Goal: Communication & Community: Answer question/provide support

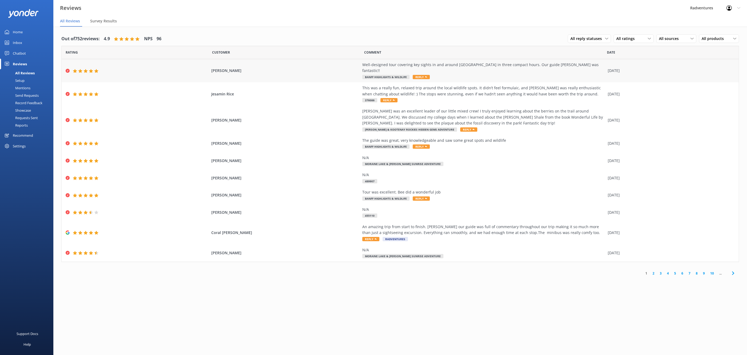
click at [274, 73] on div "Ken Yang Well-designed tour covering key sights in and around Banff in three co…" at bounding box center [400, 70] width 677 height 23
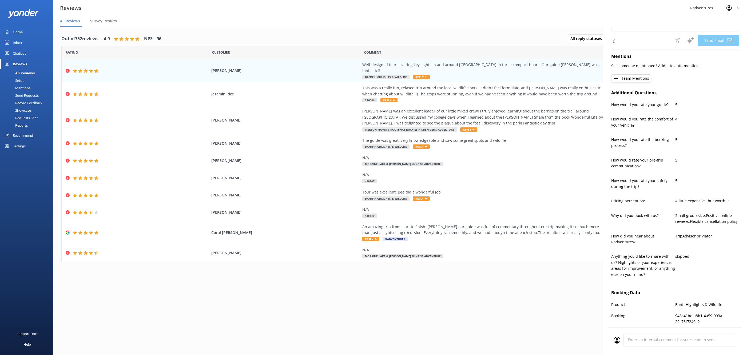
scroll to position [95, 0]
type textarea "Thank you so much for your wonderful review, Ken! We're thrilled you enjoyed th…"
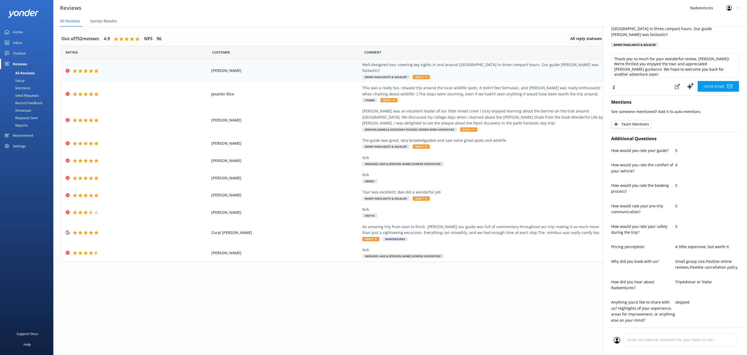
scroll to position [0, 0]
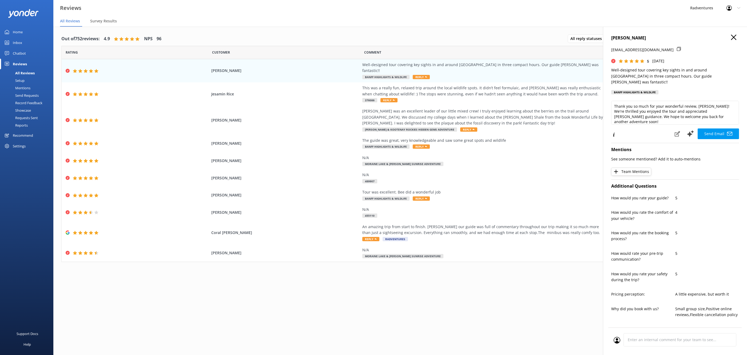
click at [733, 37] on icon "button" at bounding box center [733, 37] width 5 height 5
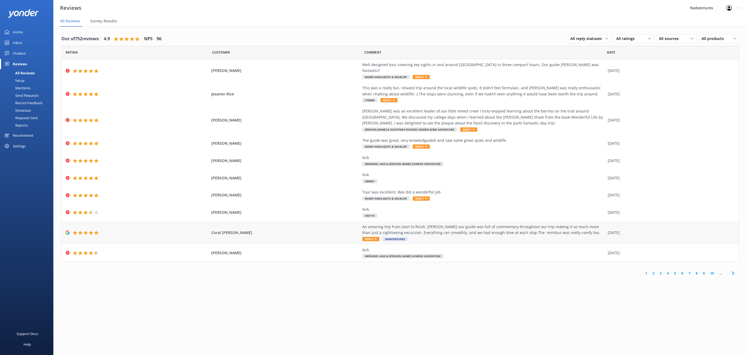
click at [304, 221] on div "Coral Ramsden An amazing trip from start to finish. Liam our guide was full of …" at bounding box center [400, 232] width 677 height 23
click at [306, 210] on span "[PERSON_NAME]" at bounding box center [285, 213] width 148 height 6
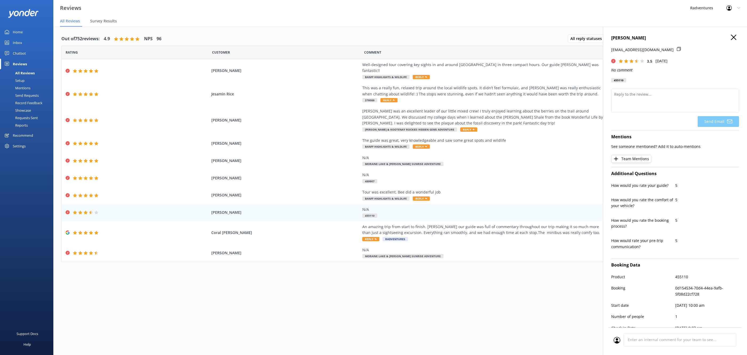
click at [22, 81] on div "Setup" at bounding box center [13, 80] width 21 height 7
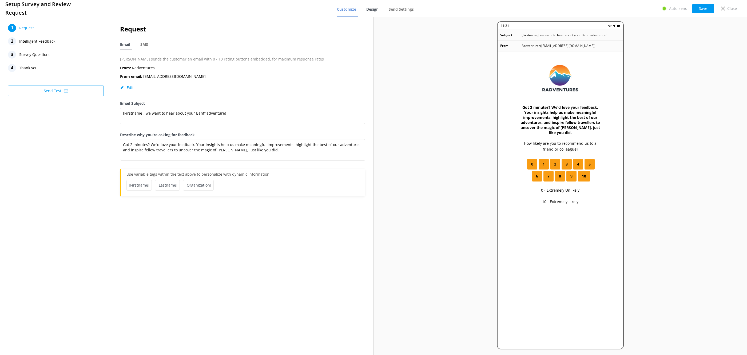
click at [375, 13] on link "Design" at bounding box center [373, 10] width 14 height 14
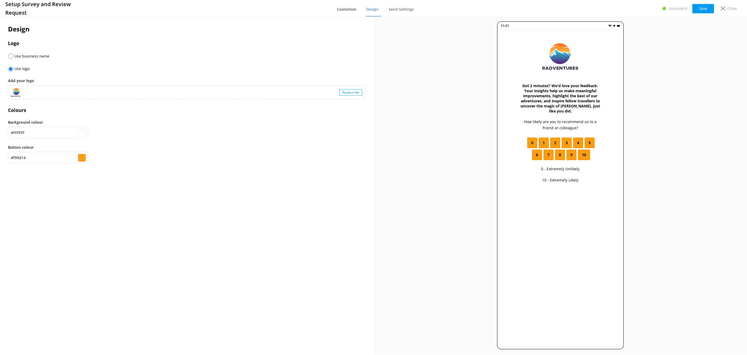
click at [353, 10] on span "Customize" at bounding box center [346, 9] width 19 height 5
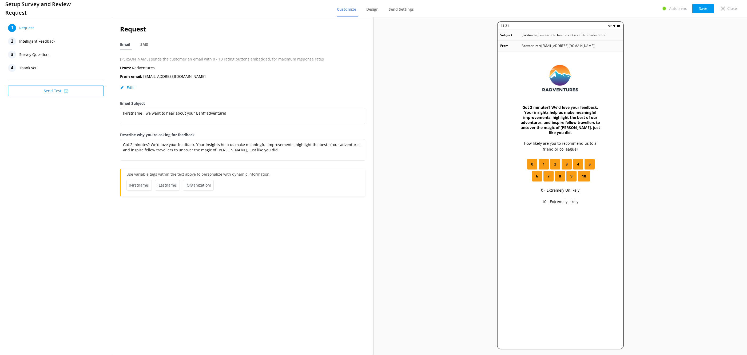
click at [54, 41] on span "Intelligent Feedback" at bounding box center [37, 41] width 36 height 8
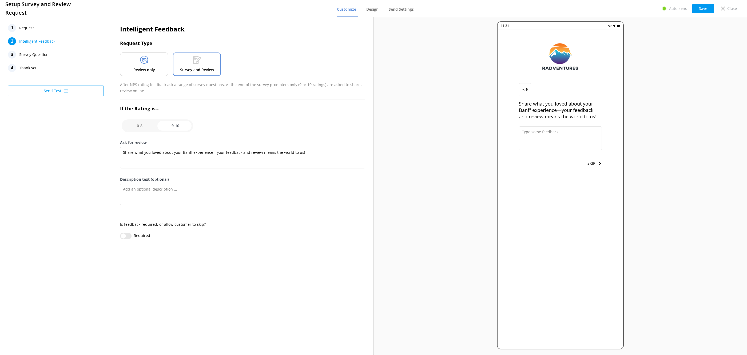
click at [49, 53] on span "Survey Questions" at bounding box center [34, 55] width 31 height 8
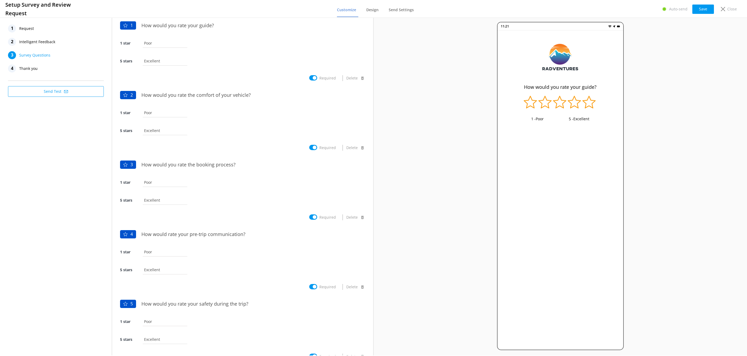
scroll to position [283, 0]
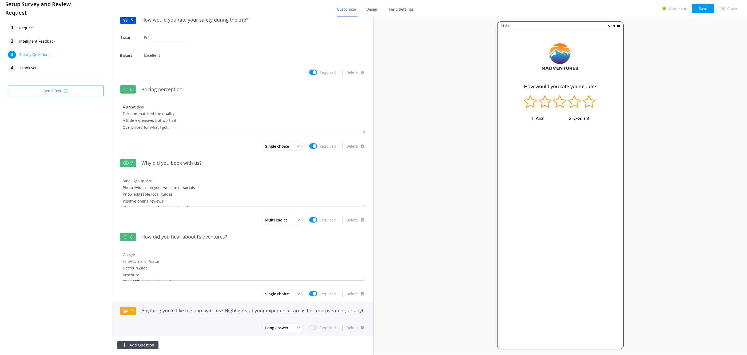
click at [226, 312] on input "Anything you'd like to share with us? Highlights of your experience, areas for …" at bounding box center [252, 311] width 226 height 12
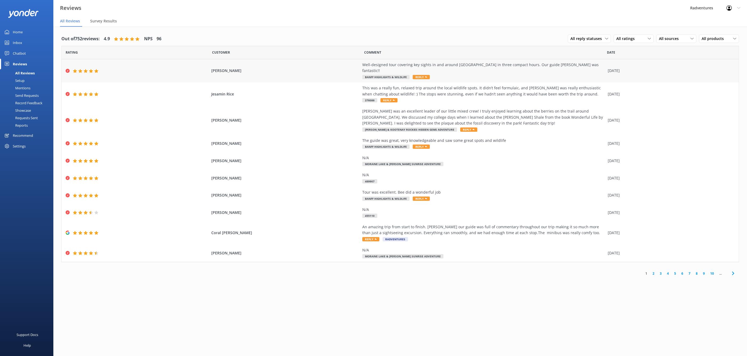
click at [292, 72] on div "Ken Yang Well-designed tour covering key sights in and around Banff in three co…" at bounding box center [400, 70] width 677 height 23
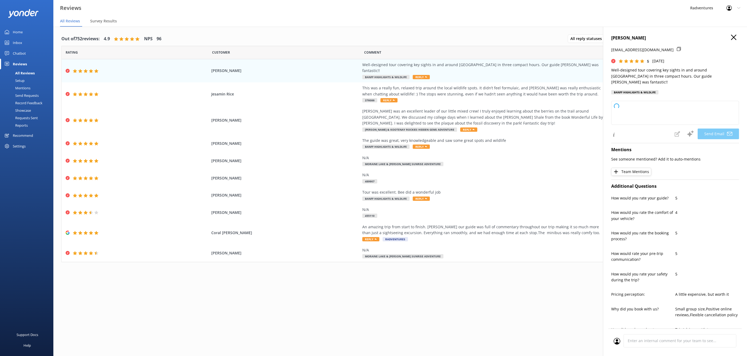
scroll to position [149, 0]
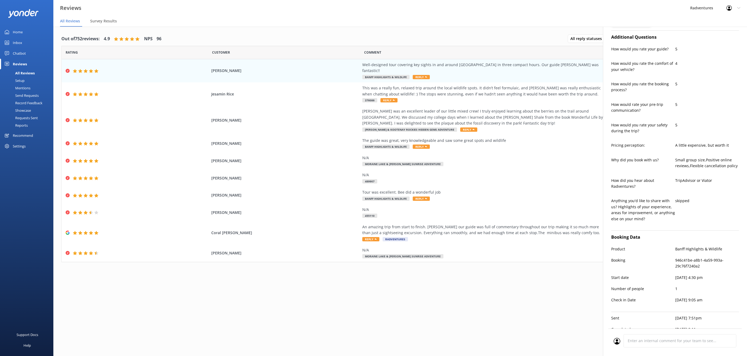
type textarea "Thank you so much, Ken! We're thrilled you enjoyed the tour and appreciated Lug…"
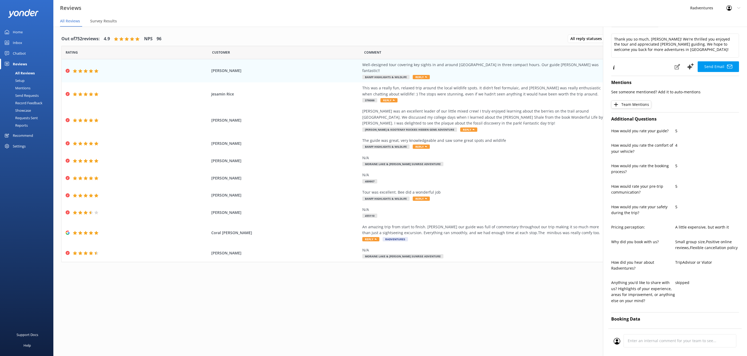
scroll to position [67, 0]
click at [550, 19] on nav "All Reviews Survey Results" at bounding box center [399, 21] width 693 height 11
